Goal: Information Seeking & Learning: Check status

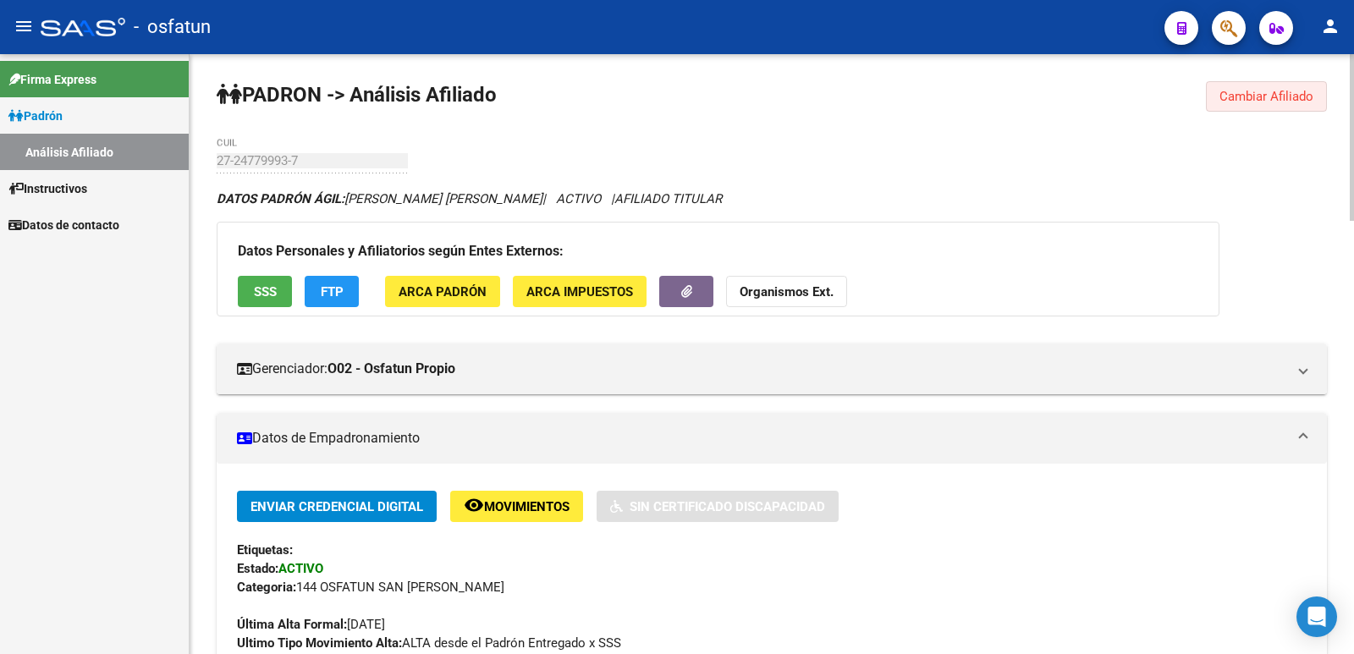
click at [1235, 91] on span "Cambiar Afiliado" at bounding box center [1266, 96] width 94 height 15
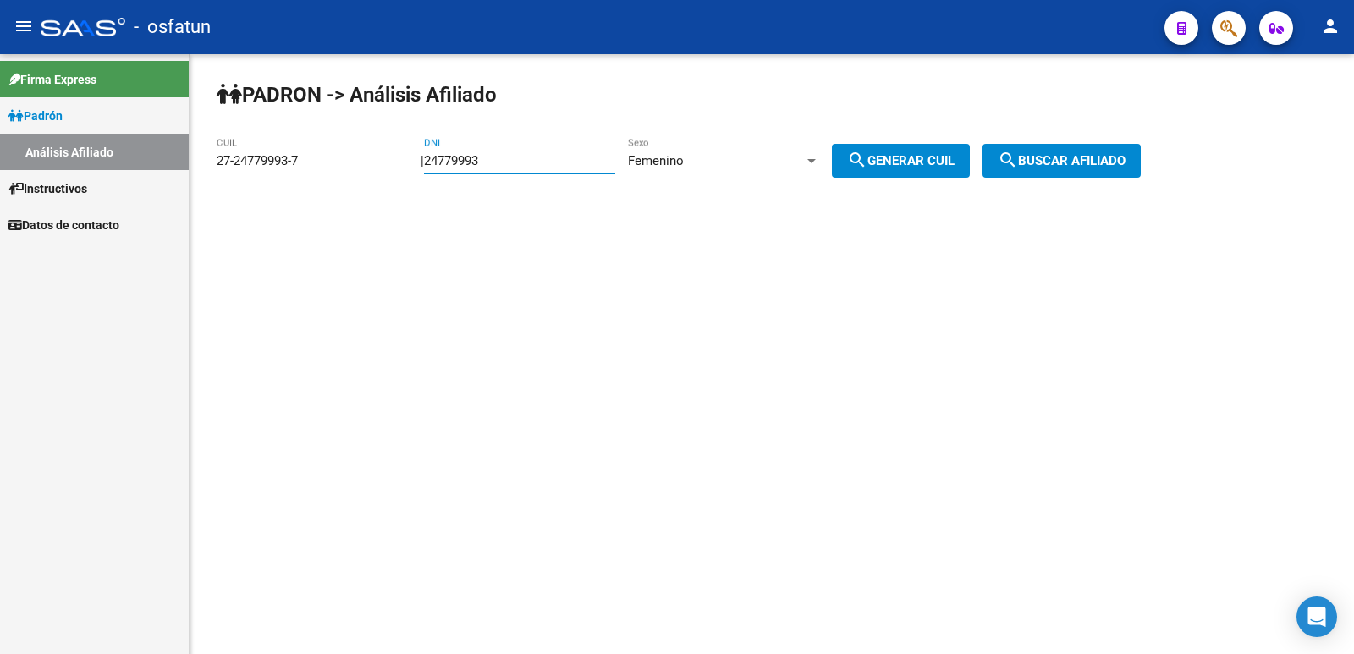
drag, startPoint x: 591, startPoint y: 158, endPoint x: 330, endPoint y: 173, distance: 261.9
click at [338, 168] on app-analisis-afiliado "[PERSON_NAME] -> Análisis Afiliado 27-24779993-7 CUIL | 24779993 DNI Femenino S…" at bounding box center [685, 160] width 937 height 15
paste input "979763"
type input "29797633"
click at [944, 155] on span "search Generar CUIL" at bounding box center [900, 160] width 107 height 15
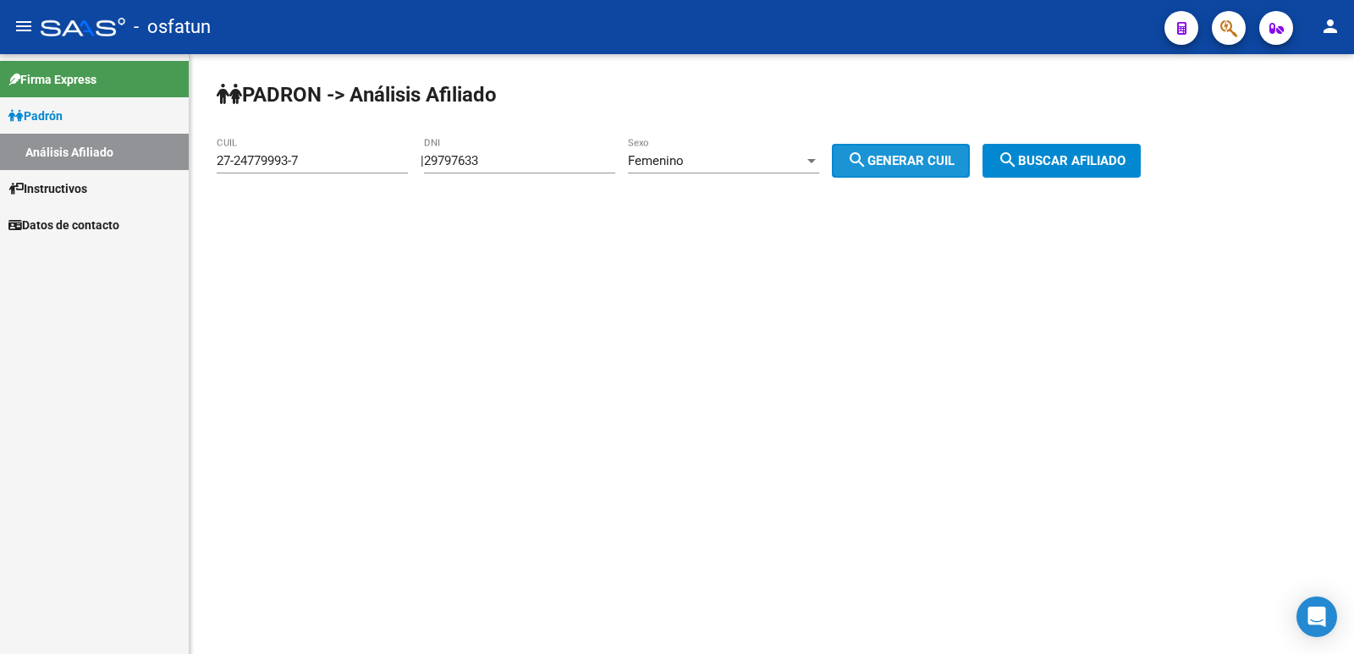
type input "27-29797633-3"
click at [1089, 162] on span "search Buscar afiliado" at bounding box center [1062, 160] width 128 height 15
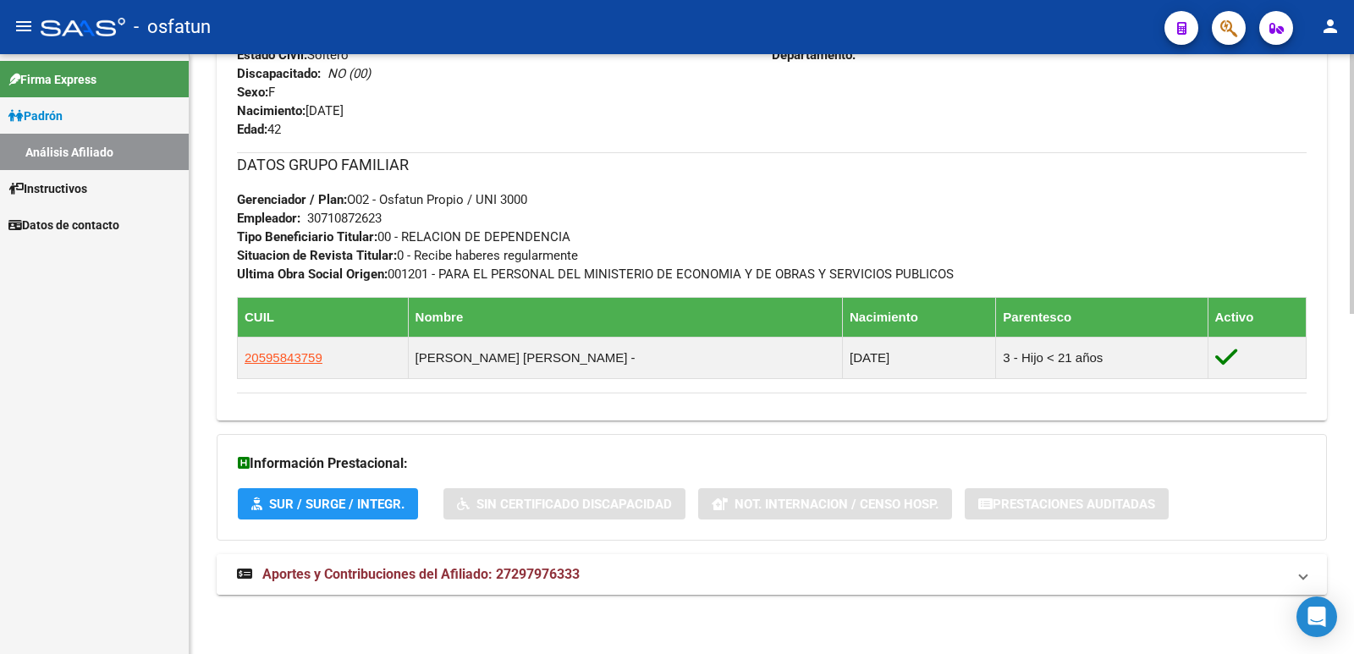
click at [553, 565] on strong "Aportes y Contribuciones del Afiliado: 27297976333" at bounding box center [408, 574] width 343 height 19
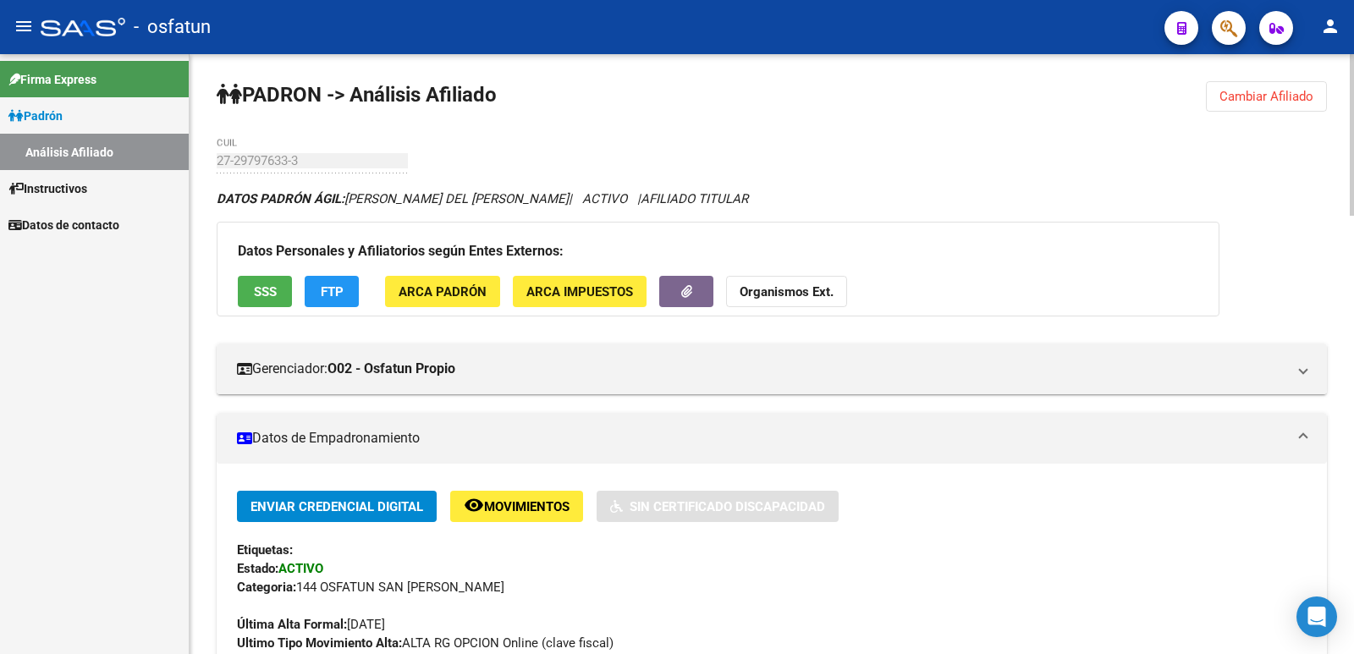
click at [1225, 100] on span "Cambiar Afiliado" at bounding box center [1266, 96] width 94 height 15
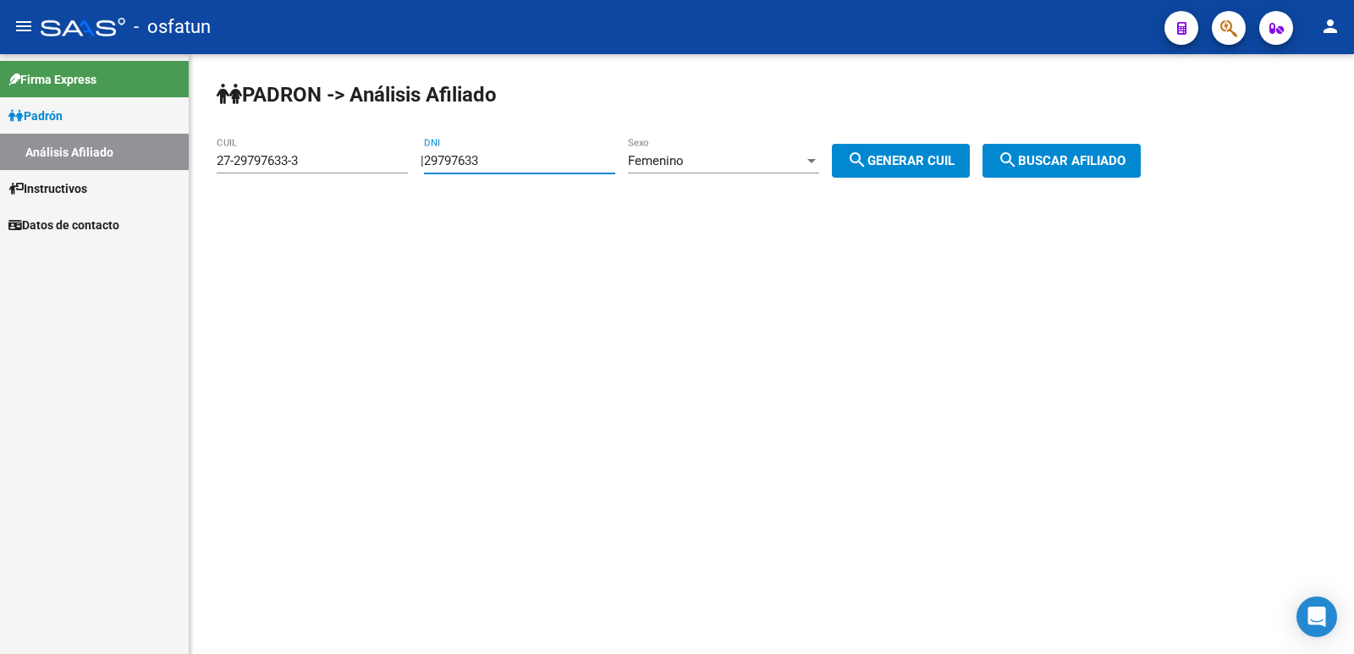
drag, startPoint x: 334, startPoint y: 162, endPoint x: 320, endPoint y: 162, distance: 14.4
click at [322, 162] on app-analisis-afiliado "[PERSON_NAME] -> Análisis Afiliado 27-29797633-3 CUIL | 29797633 DNI Femenino S…" at bounding box center [685, 160] width 937 height 15
paste input "40938270"
type input "40938270"
click at [772, 188] on div "Femenino Sexo" at bounding box center [723, 163] width 191 height 52
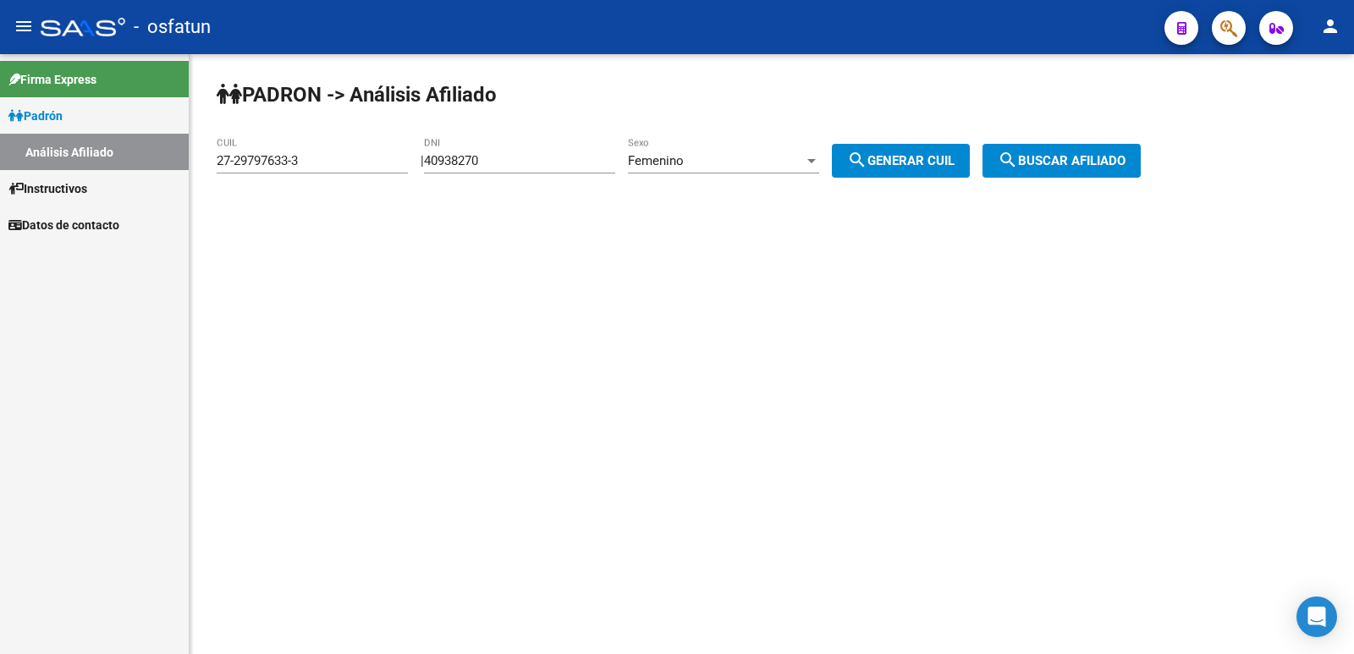
click at [746, 165] on div "Femenino" at bounding box center [716, 160] width 176 height 15
click at [887, 153] on div at bounding box center [677, 327] width 1354 height 654
click at [887, 157] on span "search Generar CUIL" at bounding box center [900, 160] width 107 height 15
click at [944, 171] on button "search Generar CUIL" at bounding box center [901, 161] width 138 height 34
click at [943, 168] on button "search Generar CUIL" at bounding box center [901, 161] width 138 height 34
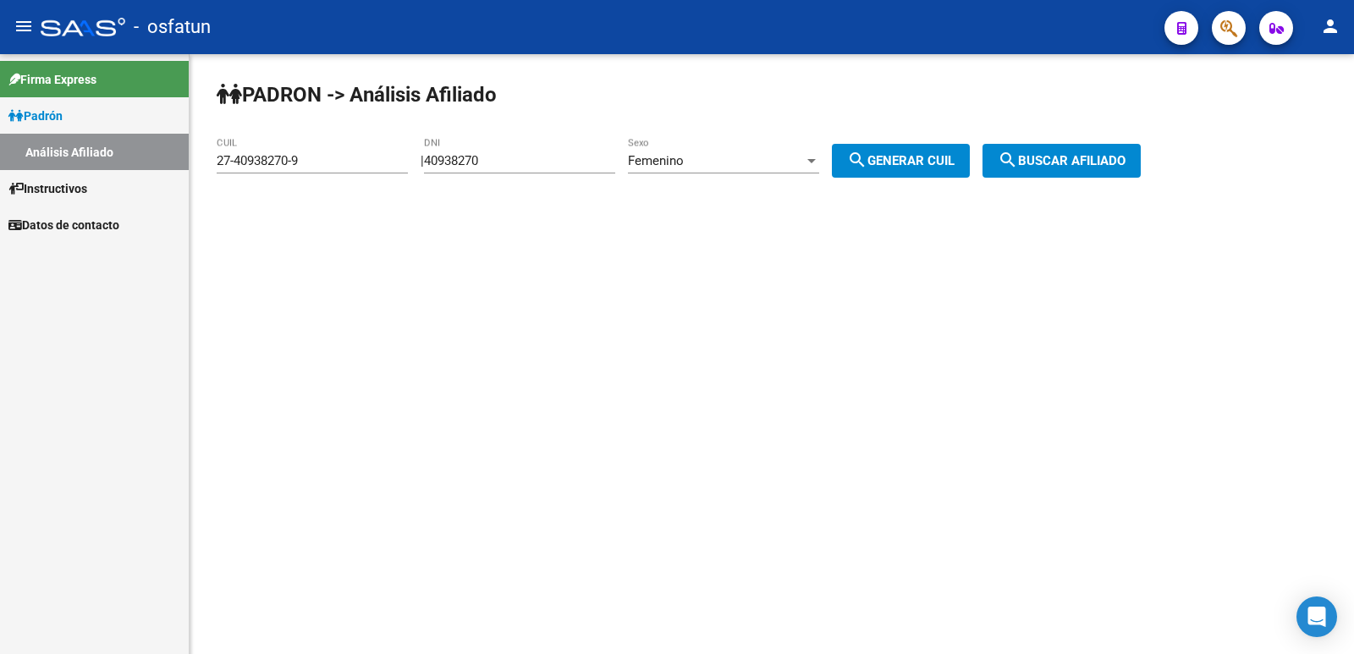
click at [1018, 168] on mat-icon "search" at bounding box center [1008, 160] width 20 height 20
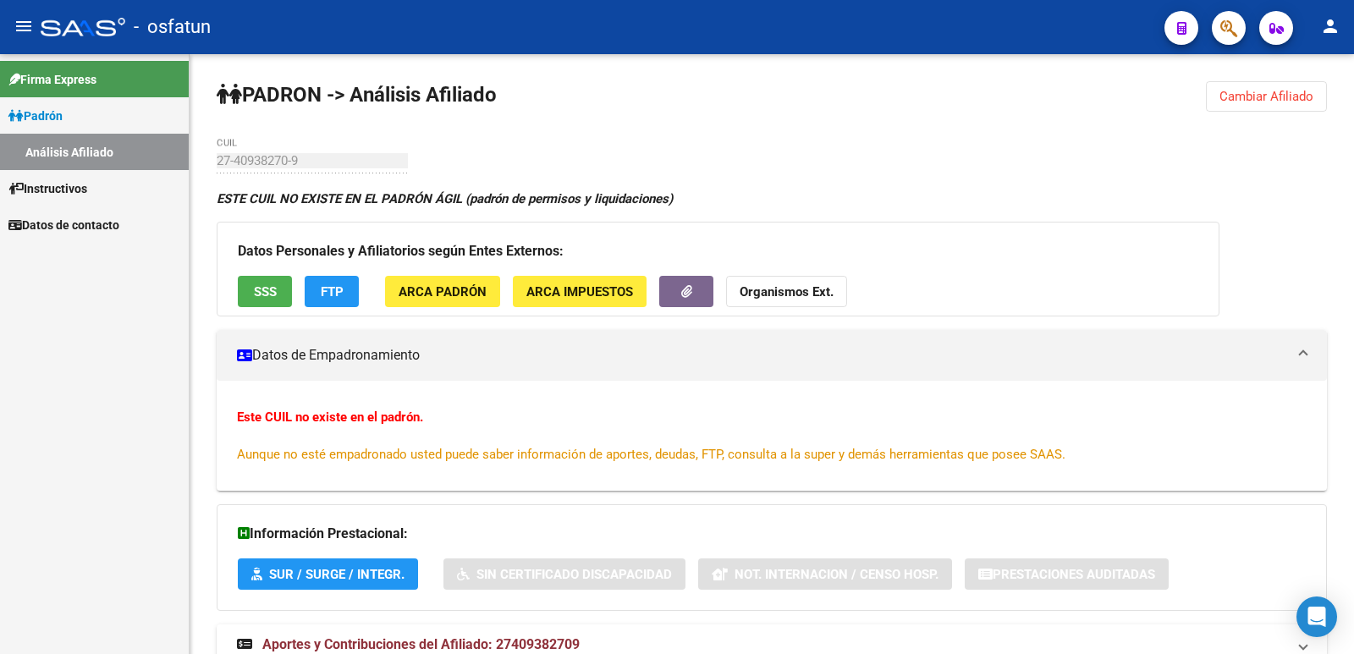
click at [1219, 99] on span "Cambiar Afiliado" at bounding box center [1266, 96] width 94 height 15
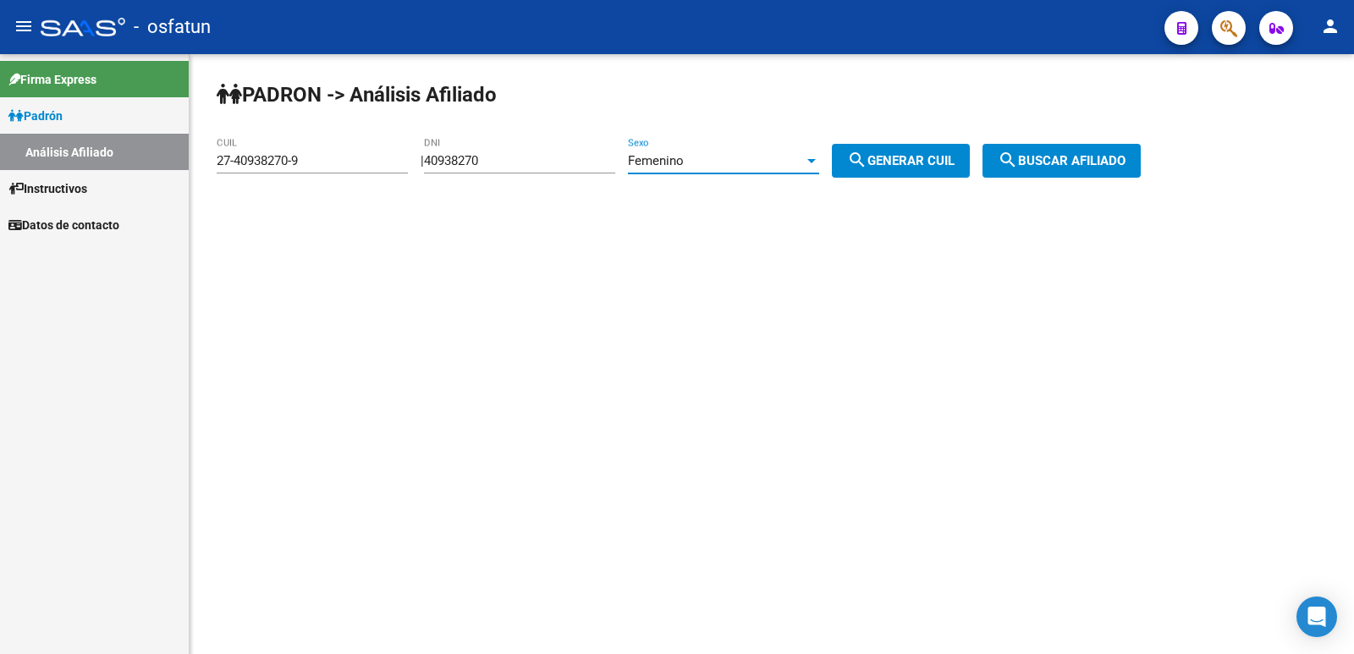
click at [671, 161] on span "Femenino" at bounding box center [656, 160] width 56 height 15
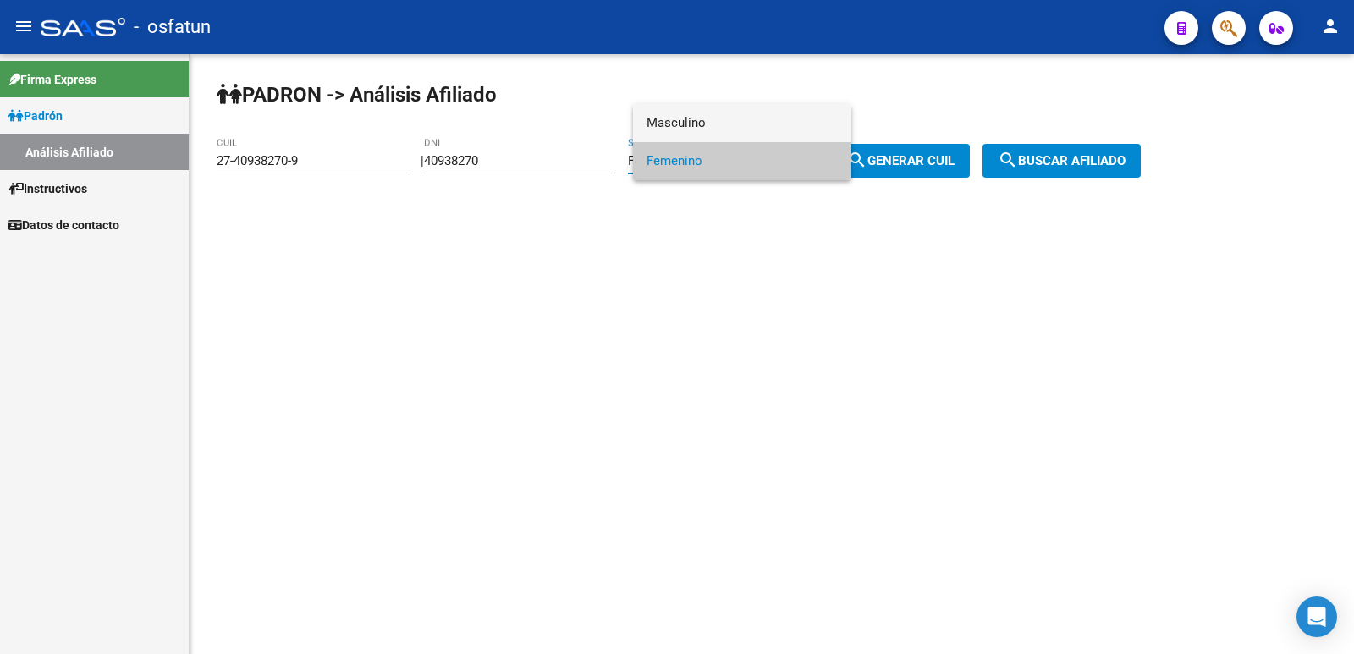
click at [702, 130] on span "Masculino" at bounding box center [742, 123] width 191 height 38
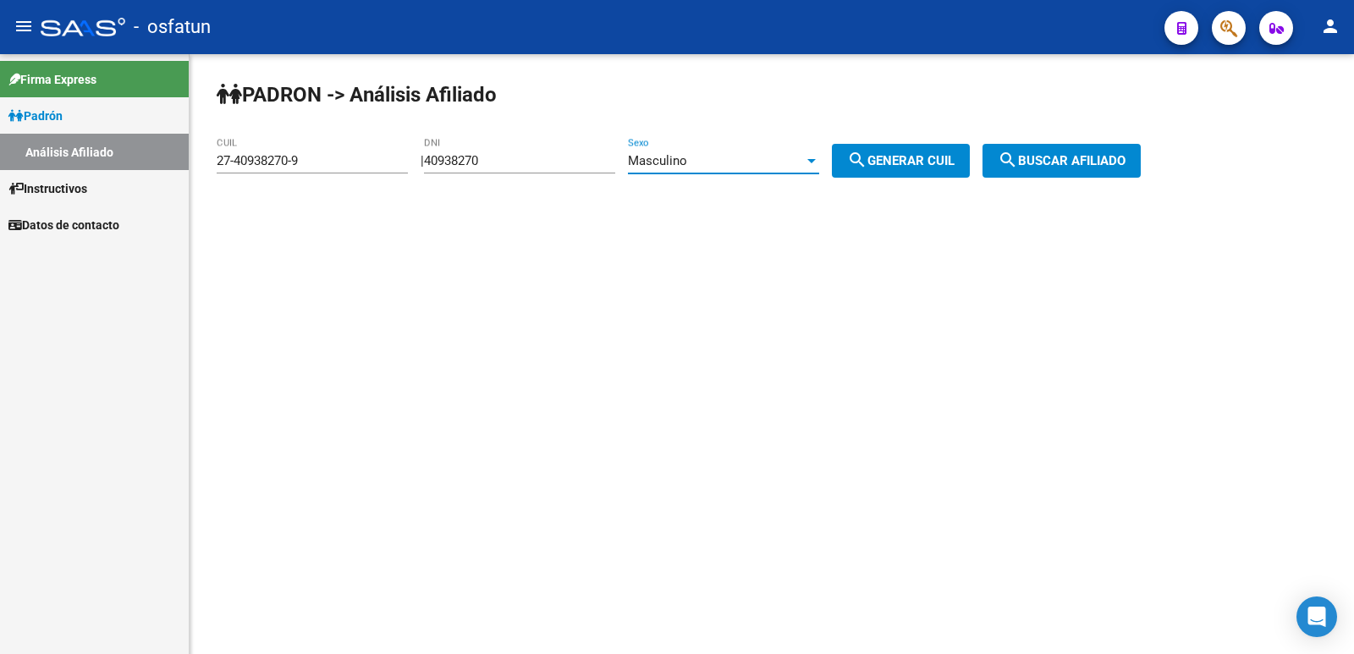
drag, startPoint x: 906, startPoint y: 175, endPoint x: 1006, endPoint y: 162, distance: 100.8
click at [908, 175] on button "search Generar CUIL" at bounding box center [901, 161] width 138 height 34
type input "20-40938270-4"
click at [1107, 162] on span "search Buscar afiliado" at bounding box center [1062, 160] width 128 height 15
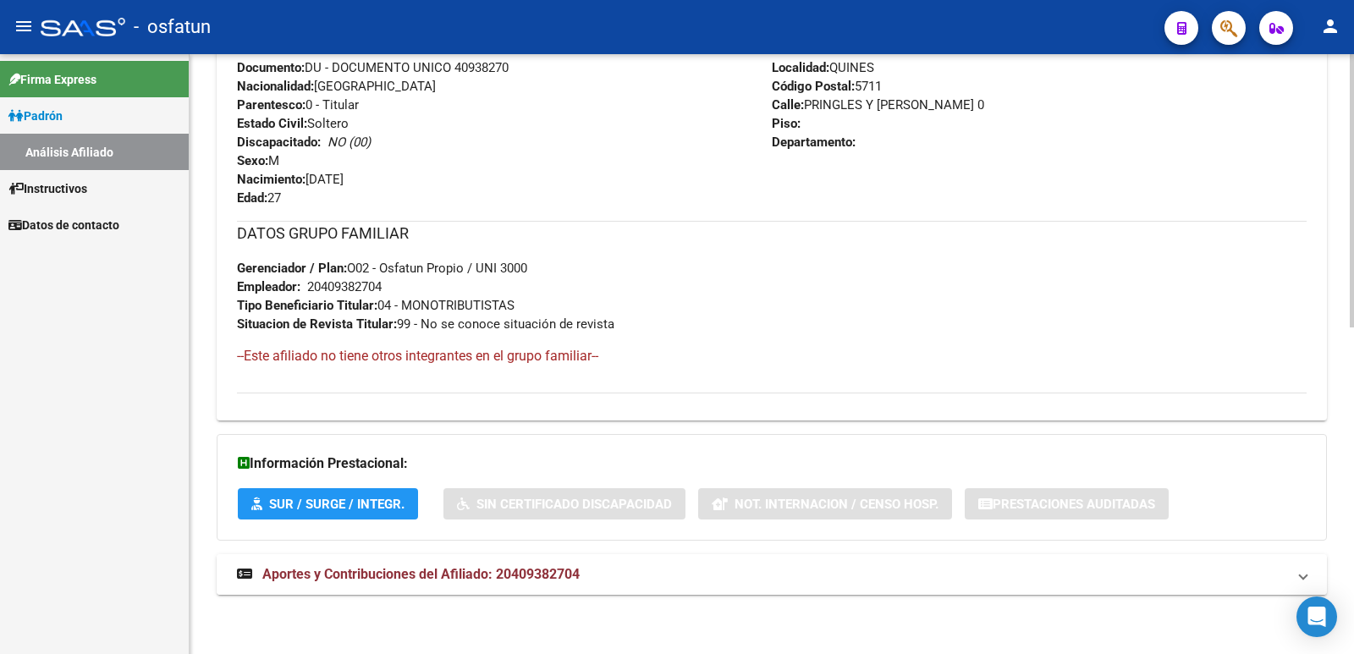
click at [560, 566] on span "Aportes y Contribuciones del Afiliado: 20409382704" at bounding box center [420, 574] width 317 height 16
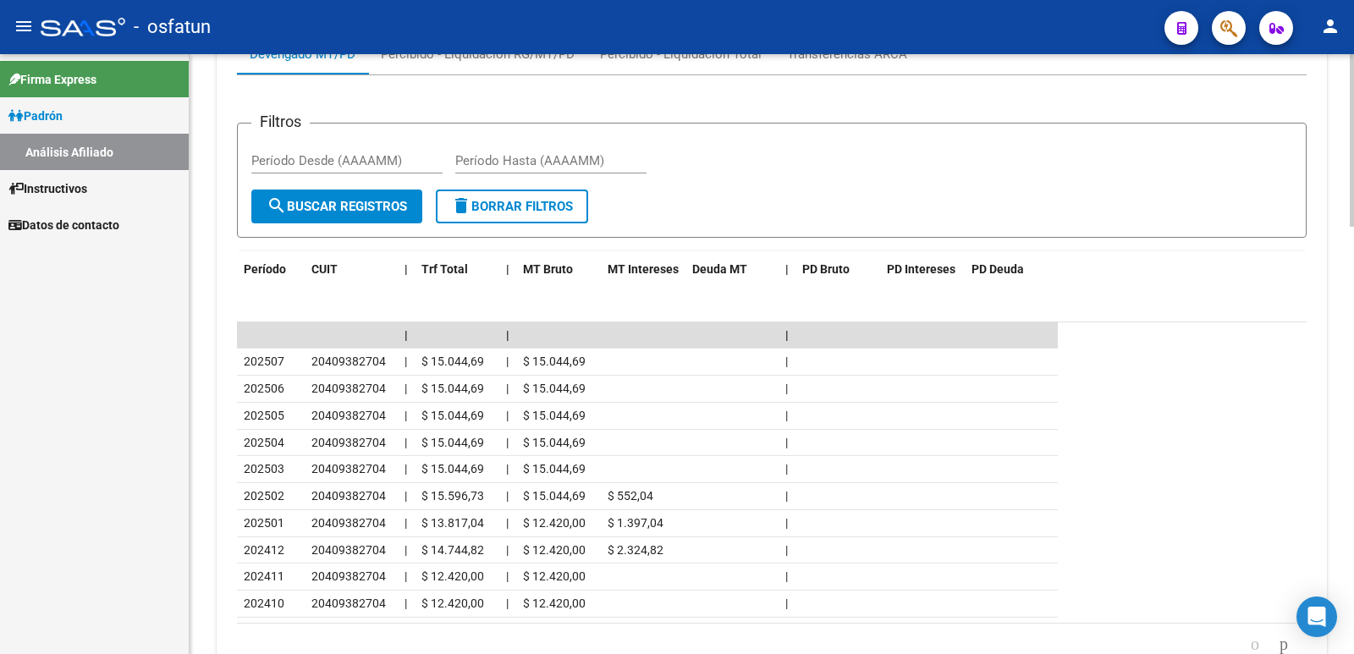
scroll to position [1486, 0]
